Goal: Task Accomplishment & Management: Use online tool/utility

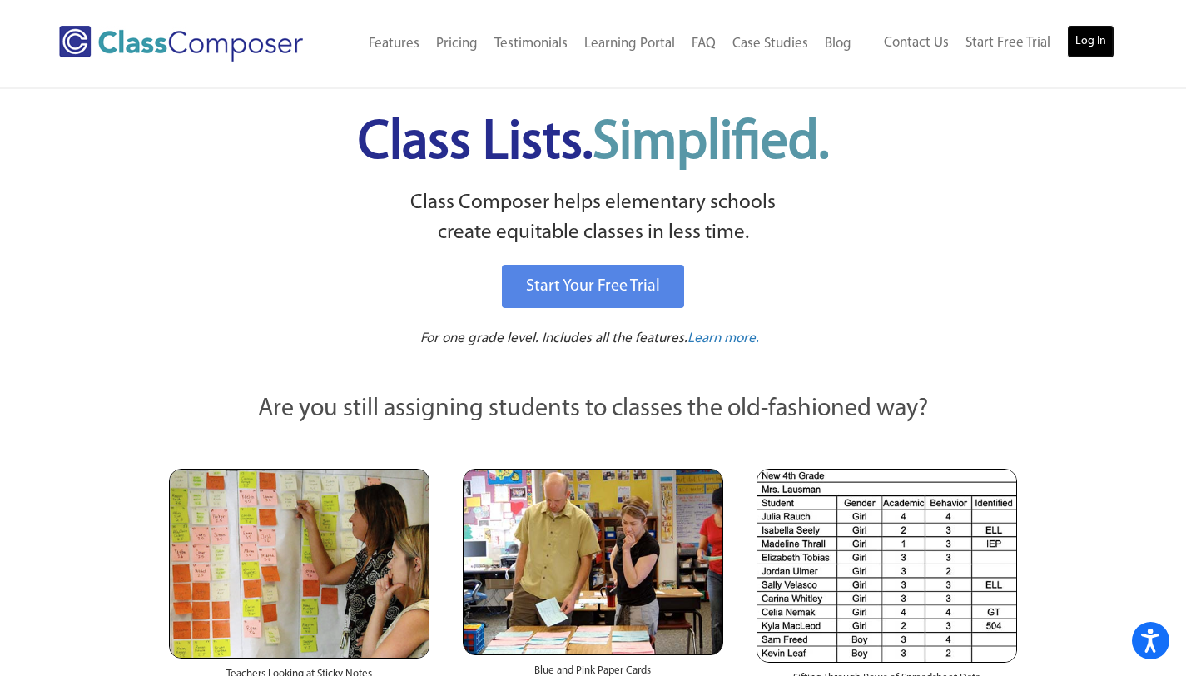
click at [1102, 40] on link "Log In" at bounding box center [1090, 41] width 47 height 33
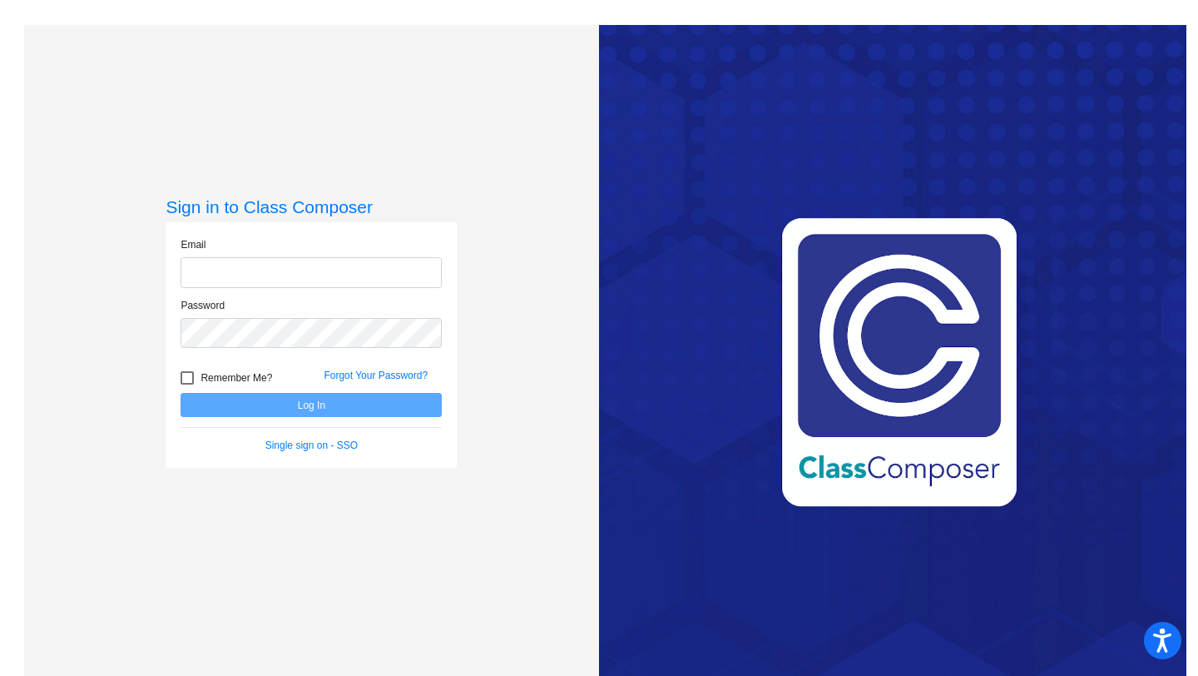
type input "lybrooks@orangecsd.org"
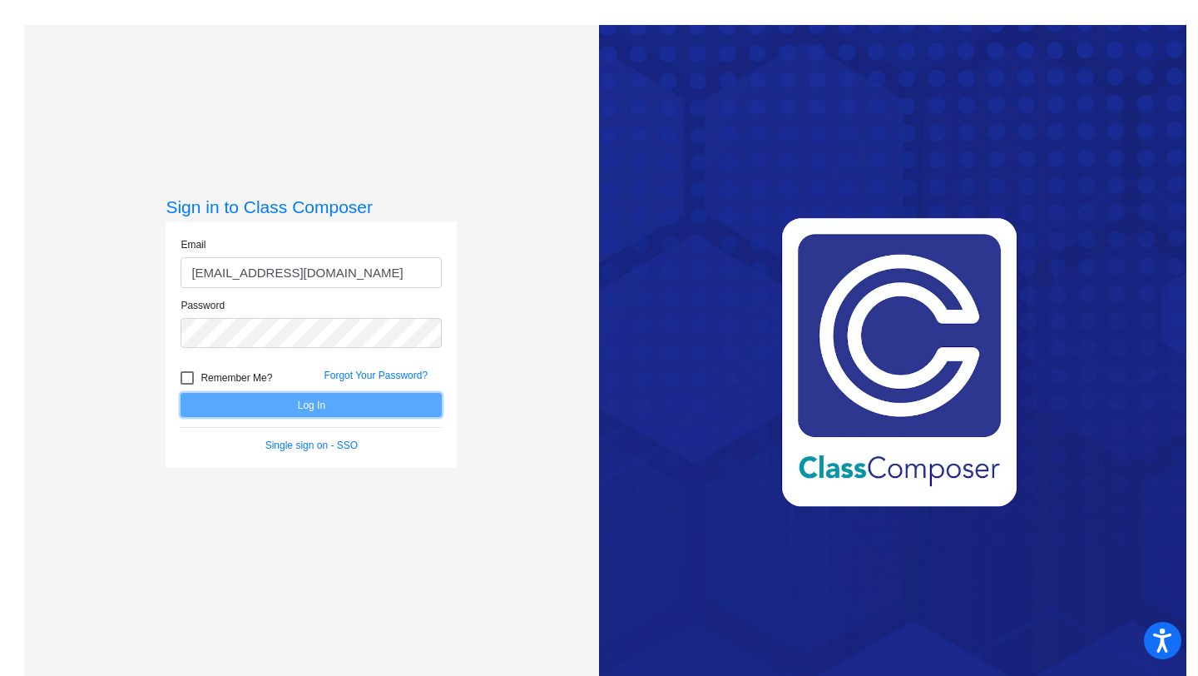
click at [297, 407] on button "Log In" at bounding box center [311, 405] width 261 height 24
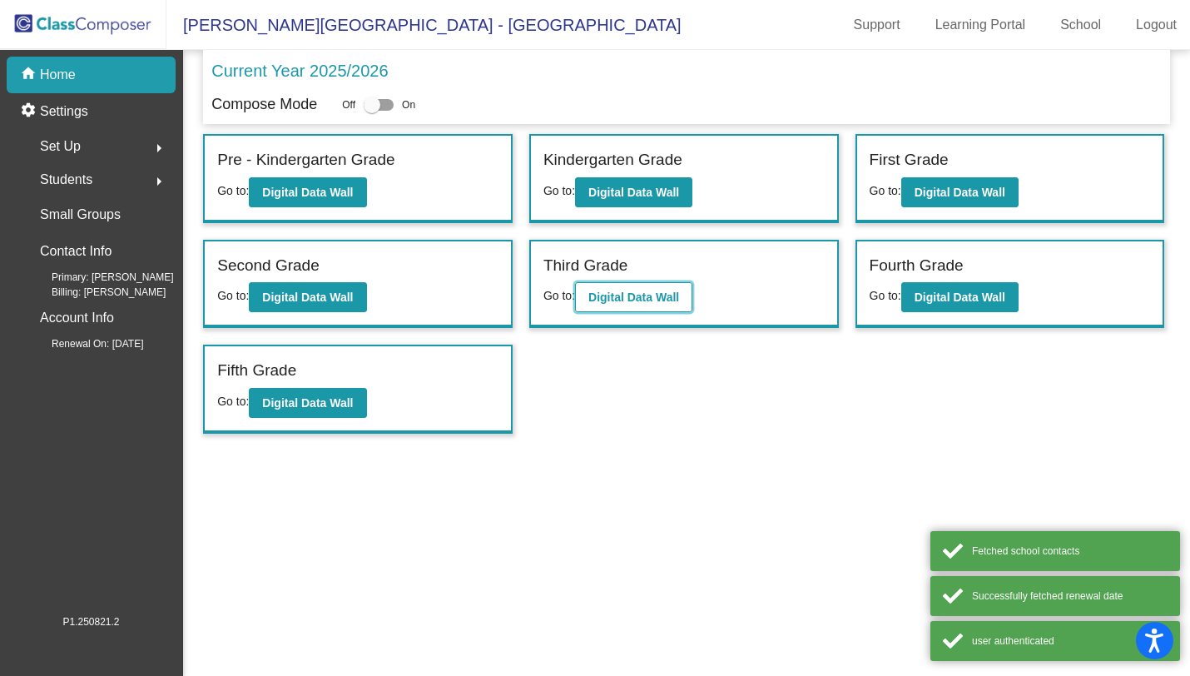
click at [650, 292] on b "Digital Data Wall" at bounding box center [633, 296] width 91 height 13
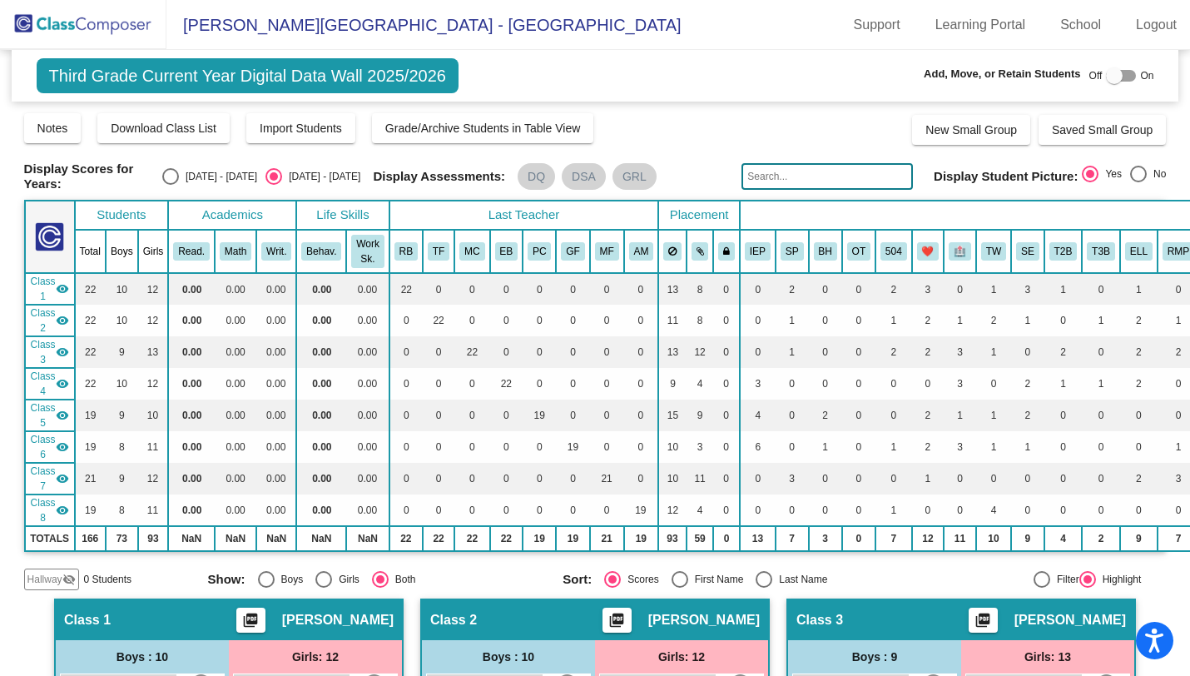
click at [1106, 77] on div at bounding box center [1114, 75] width 17 height 17
checkbox input "true"
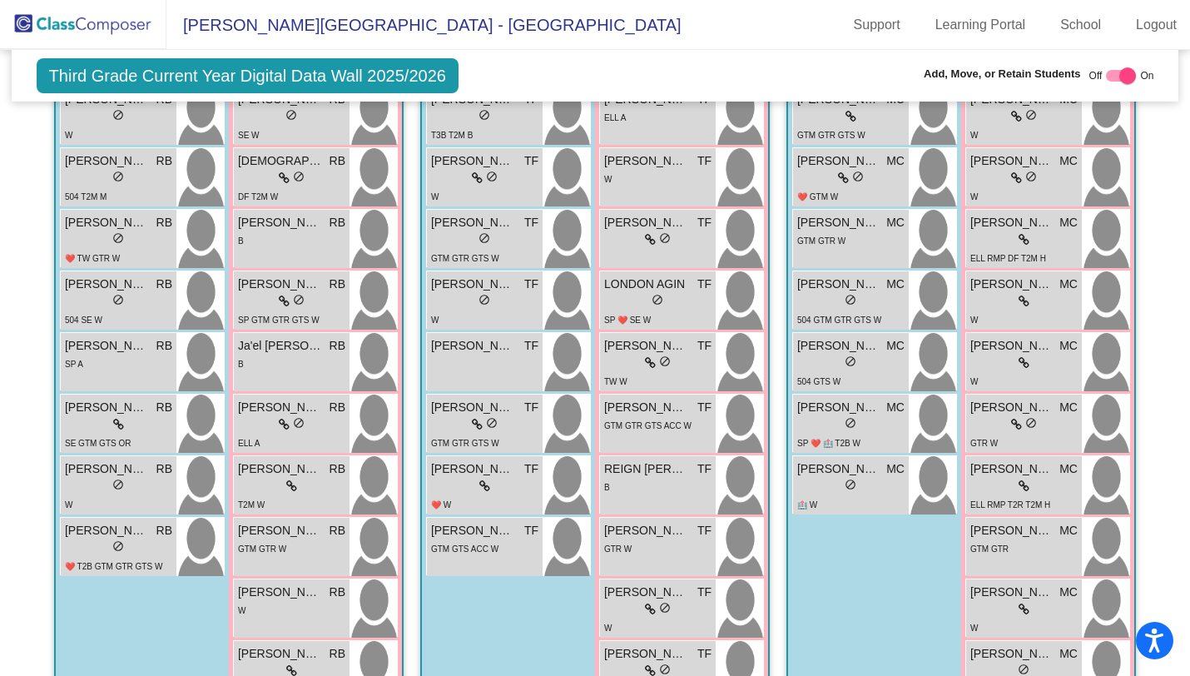
scroll to position [744, 0]
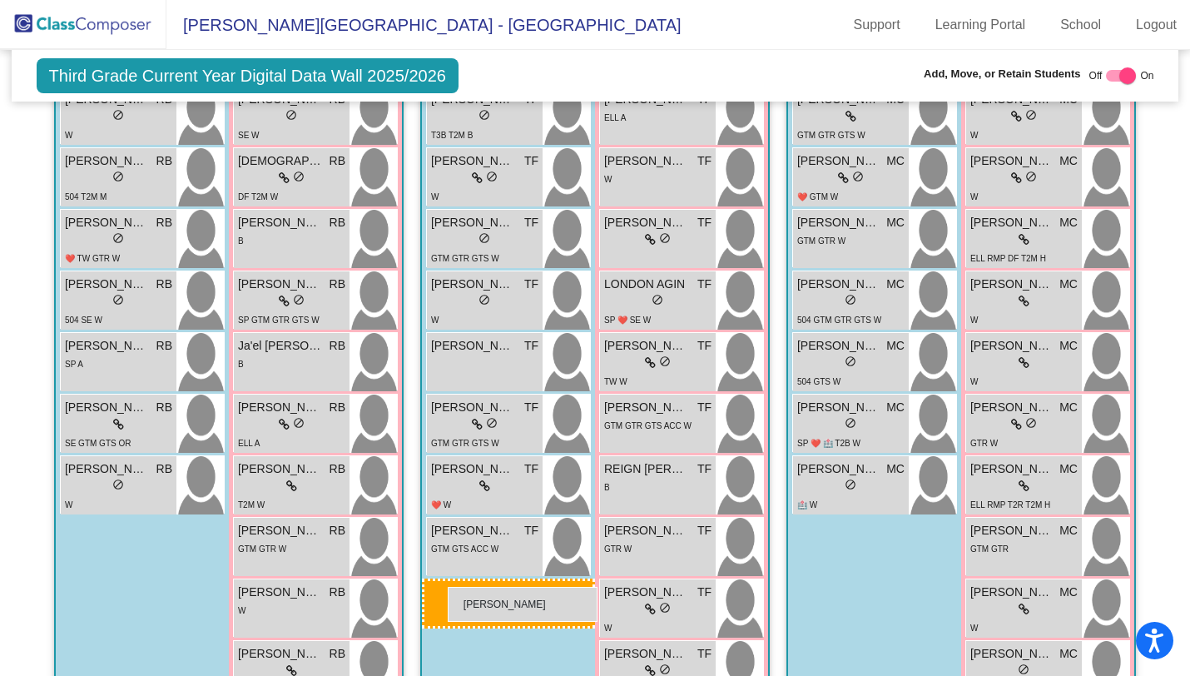
drag, startPoint x: 110, startPoint y: 551, endPoint x: 447, endPoint y: 586, distance: 338.8
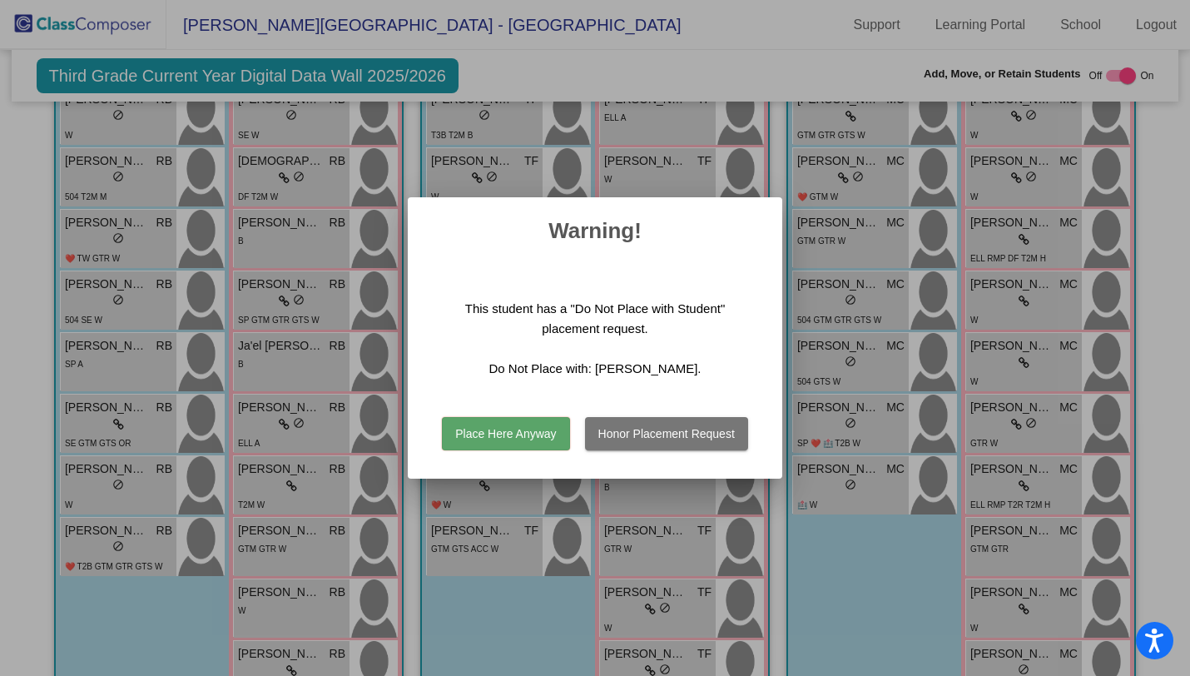
click at [644, 441] on button "Honor Placement Request" at bounding box center [666, 433] width 163 height 33
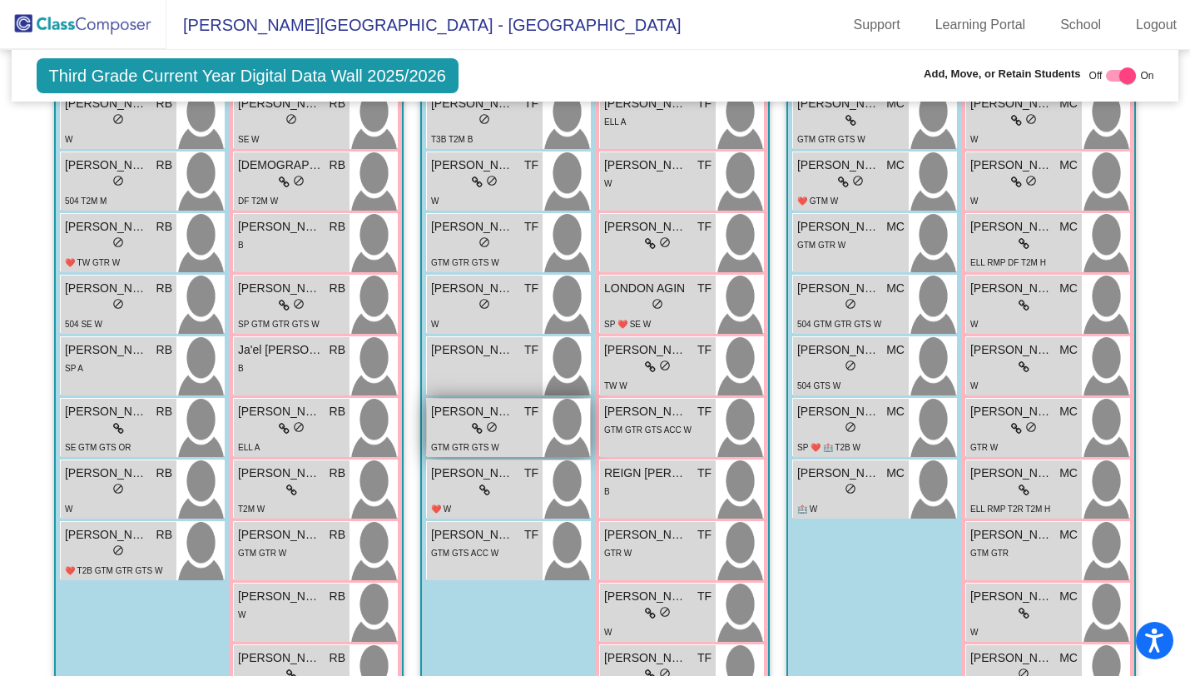
scroll to position [639, 0]
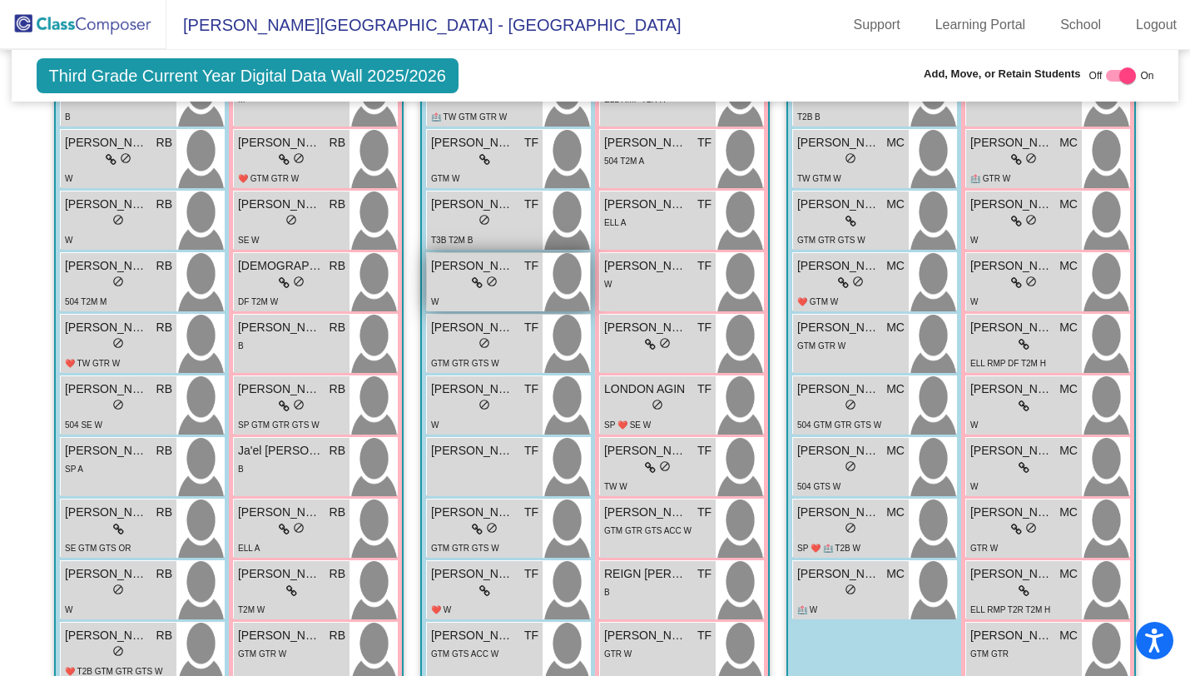
click at [477, 284] on icon at bounding box center [477, 283] width 11 height 12
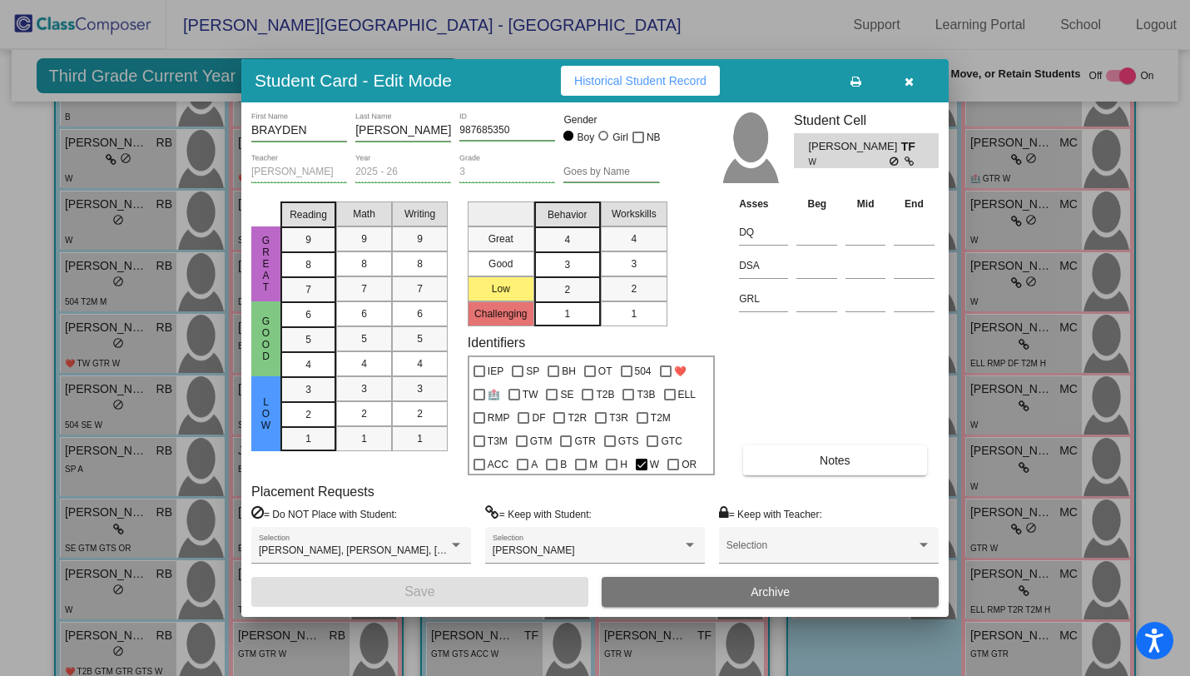
click at [907, 83] on icon "button" at bounding box center [909, 82] width 9 height 12
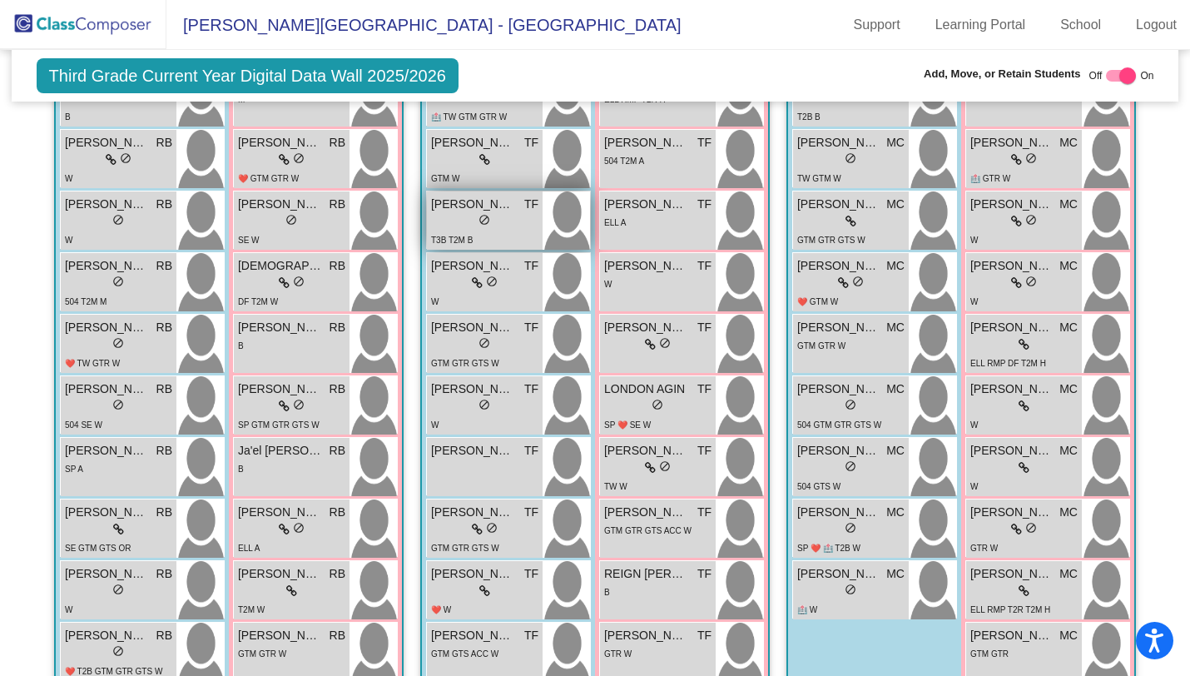
click at [471, 213] on div "lock do_not_disturb_alt" at bounding box center [484, 221] width 107 height 17
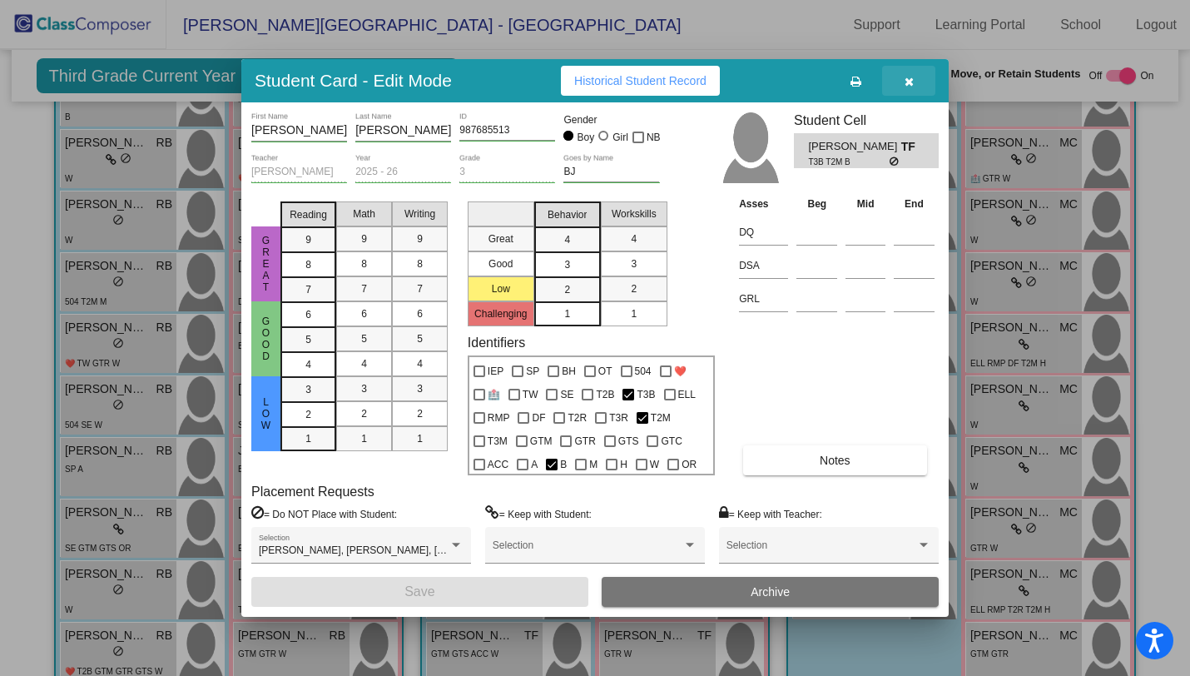
click at [907, 81] on icon "button" at bounding box center [909, 82] width 9 height 12
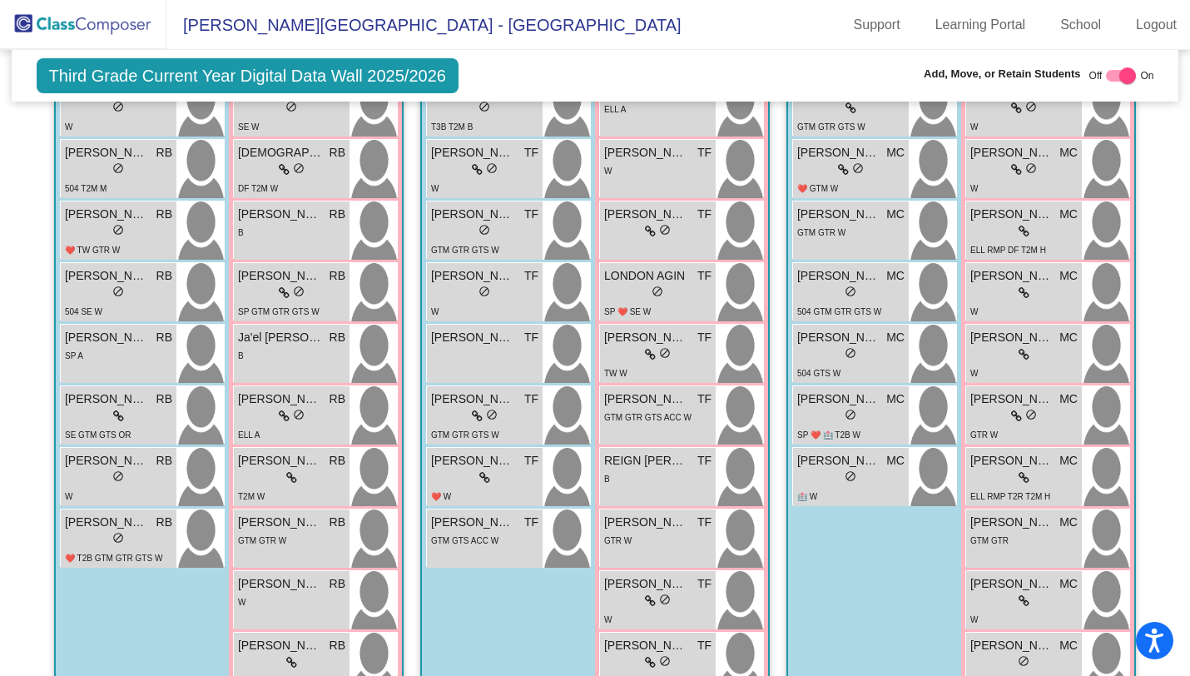
scroll to position [775, 0]
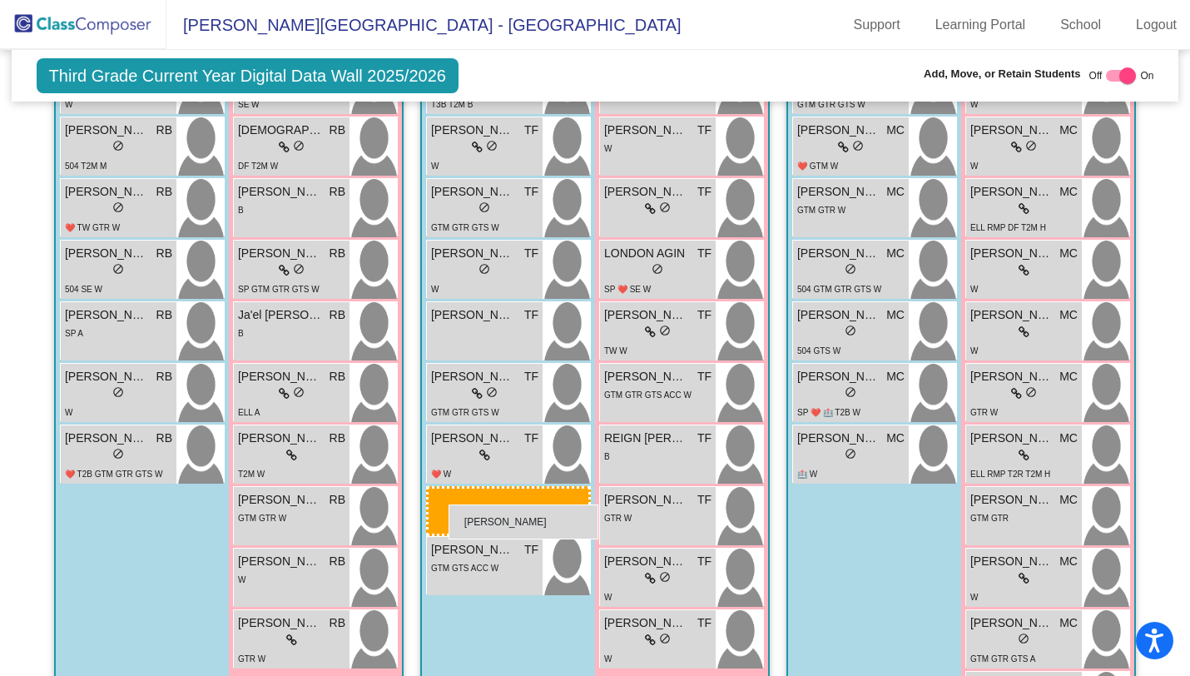
drag, startPoint x: 129, startPoint y: 403, endPoint x: 449, endPoint y: 504, distance: 335.3
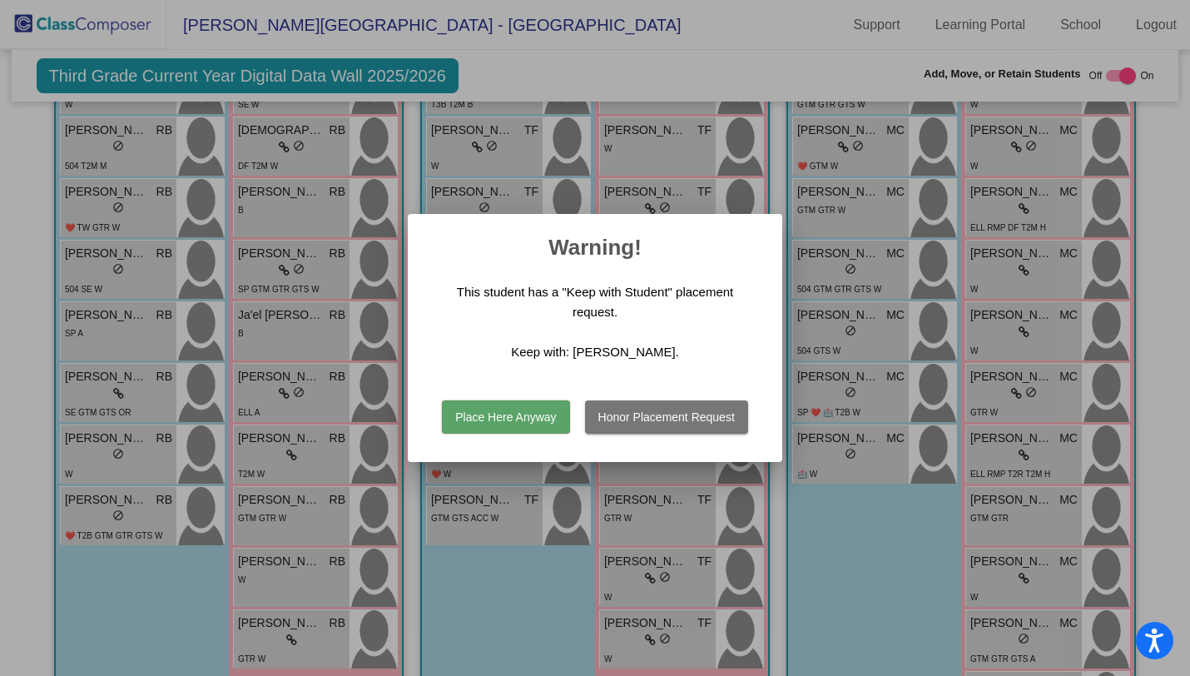
click at [647, 419] on button "Honor Placement Request" at bounding box center [666, 416] width 163 height 33
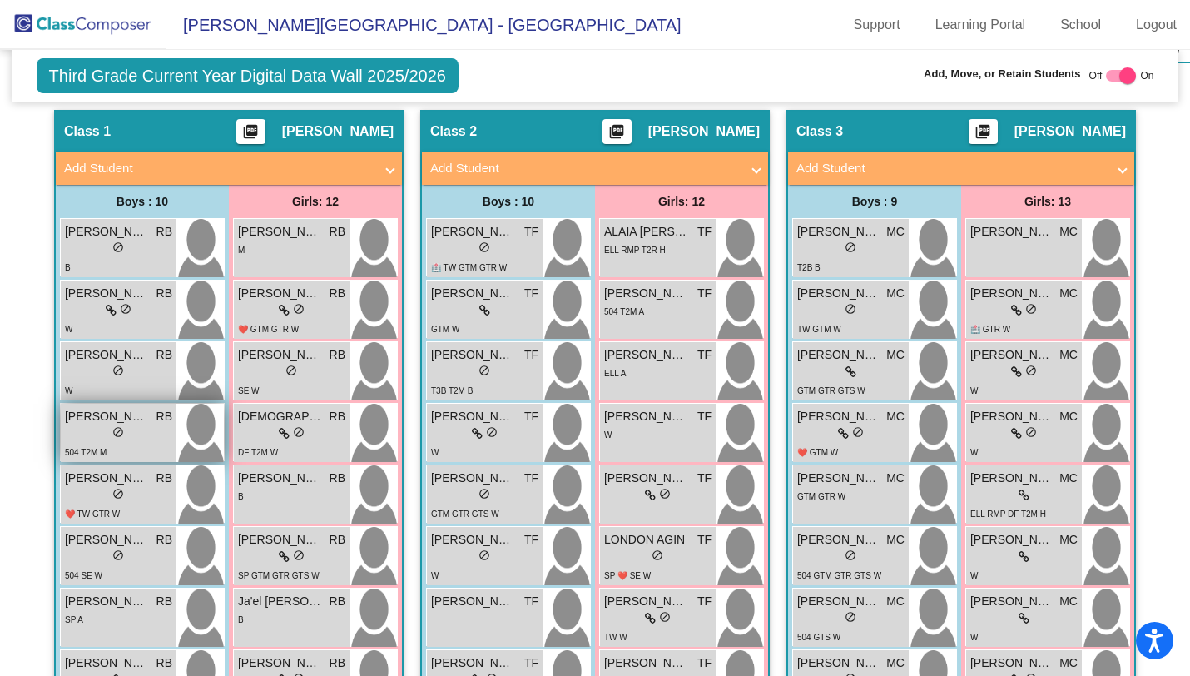
scroll to position [177, 0]
